Goal: Navigation & Orientation: Find specific page/section

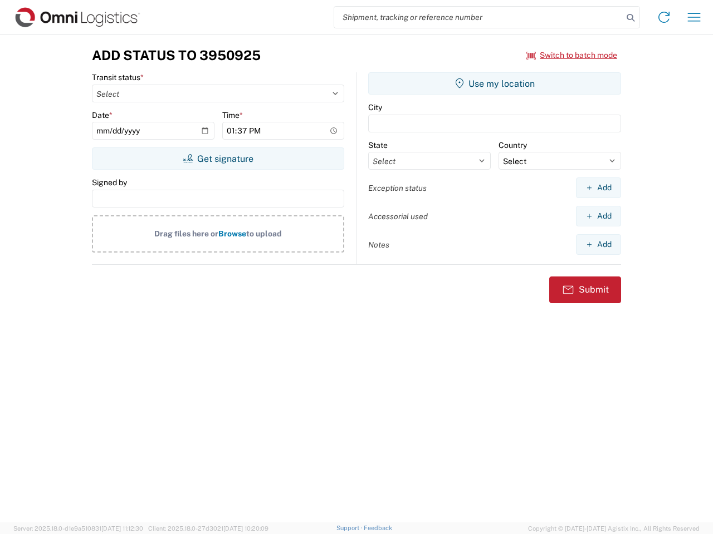
click at [478, 17] on input "search" at bounding box center [478, 17] width 288 height 21
click at [630, 18] on icon at bounding box center [630, 18] width 16 height 16
click at [664, 17] on icon at bounding box center [664, 17] width 18 height 18
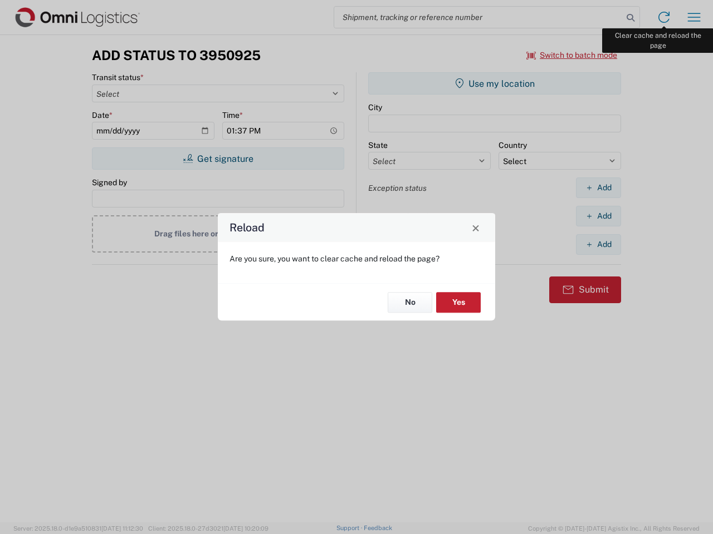
click at [694, 17] on div "Reload Are you sure, you want to clear cache and reload the page? No Yes" at bounding box center [356, 267] width 713 height 534
click at [572, 55] on div "Reload Are you sure, you want to clear cache and reload the page? No Yes" at bounding box center [356, 267] width 713 height 534
click at [218, 159] on div "Reload Are you sure, you want to clear cache and reload the page? No Yes" at bounding box center [356, 267] width 713 height 534
click at [494, 84] on div "Reload Are you sure, you want to clear cache and reload the page? No Yes" at bounding box center [356, 267] width 713 height 534
click at [598, 188] on div "Reload Are you sure, you want to clear cache and reload the page? No Yes" at bounding box center [356, 267] width 713 height 534
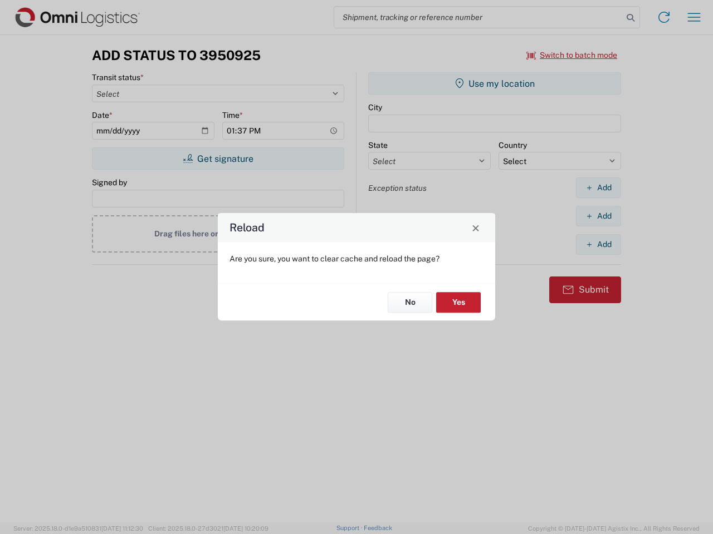
click at [598, 216] on div "Reload Are you sure, you want to clear cache and reload the page? No Yes" at bounding box center [356, 267] width 713 height 534
click at [598, 244] on div "Reload Are you sure, you want to clear cache and reload the page? No Yes" at bounding box center [356, 267] width 713 height 534
